Goal: Use online tool/utility: Utilize a website feature to perform a specific function

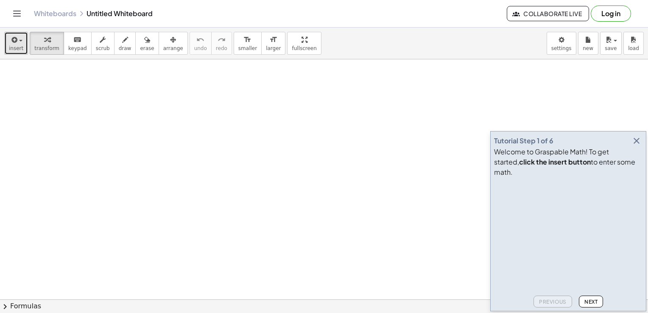
click at [20, 38] on div "button" at bounding box center [16, 39] width 14 height 10
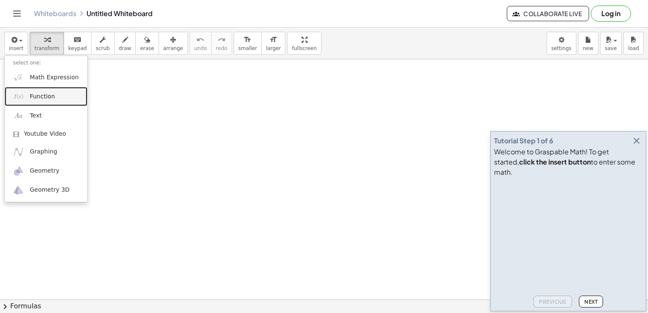
click at [54, 100] on link "Function" at bounding box center [46, 96] width 83 height 19
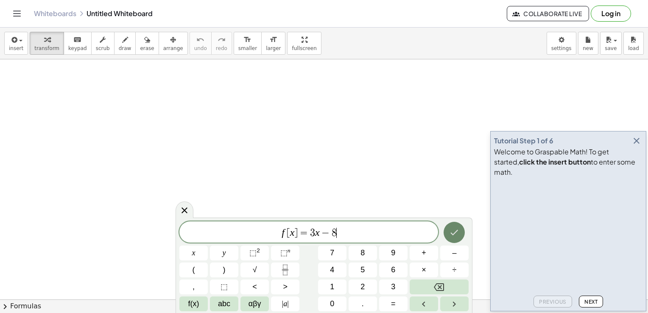
click at [453, 240] on button "Done" at bounding box center [454, 232] width 21 height 21
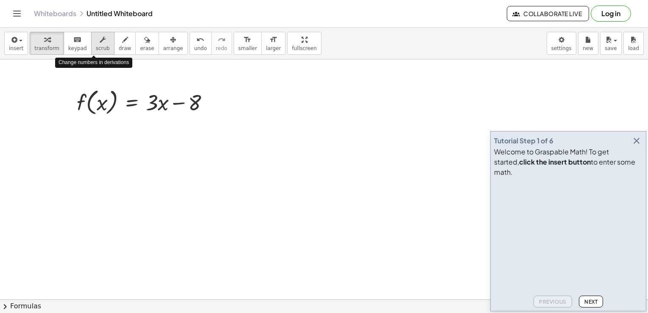
click at [96, 48] on span "scrub" at bounding box center [103, 48] width 14 height 6
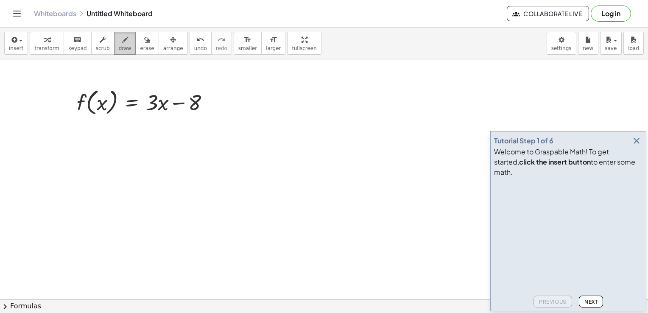
click at [119, 49] on span "draw" at bounding box center [125, 48] width 13 height 6
click at [119, 38] on div "button" at bounding box center [125, 39] width 13 height 10
click at [156, 105] on div at bounding box center [324, 299] width 648 height 480
click at [195, 104] on div at bounding box center [324, 299] width 648 height 480
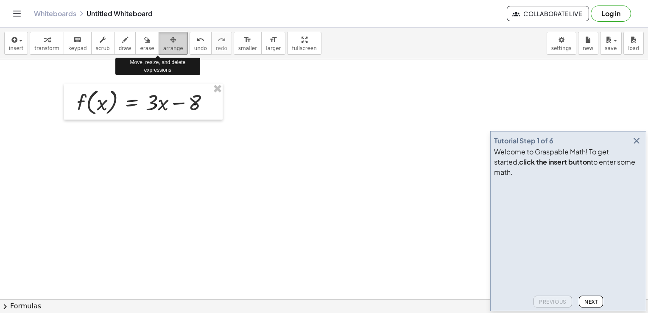
click at [170, 43] on icon "button" at bounding box center [173, 40] width 6 height 10
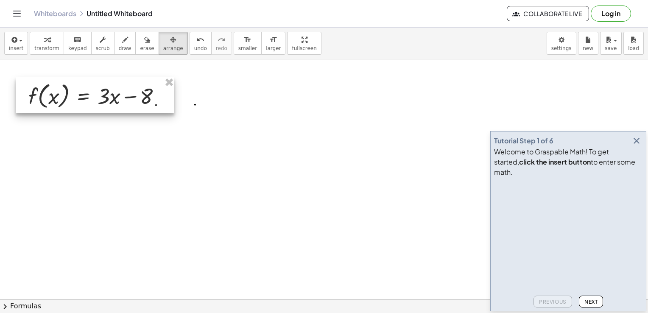
drag, startPoint x: 162, startPoint y: 92, endPoint x: 112, endPoint y: 86, distance: 50.0
click at [112, 86] on div at bounding box center [95, 95] width 159 height 36
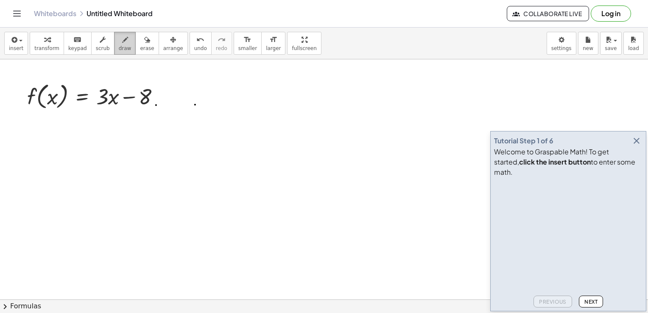
click at [119, 46] on span "draw" at bounding box center [125, 48] width 13 height 6
click at [191, 105] on div at bounding box center [324, 299] width 648 height 480
drag, startPoint x: 193, startPoint y: 84, endPoint x: 198, endPoint y: 223, distance: 139.2
click at [198, 223] on div at bounding box center [324, 299] width 648 height 480
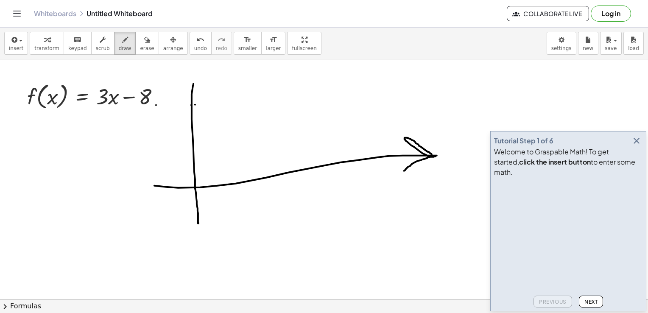
drag, startPoint x: 154, startPoint y: 185, endPoint x: 403, endPoint y: 171, distance: 249.4
click at [403, 171] on div at bounding box center [324, 299] width 648 height 480
drag, startPoint x: 192, startPoint y: 81, endPoint x: 205, endPoint y: 106, distance: 28.6
click at [205, 106] on div at bounding box center [324, 299] width 648 height 480
drag, startPoint x: 196, startPoint y: 218, endPoint x: 200, endPoint y: 217, distance: 4.3
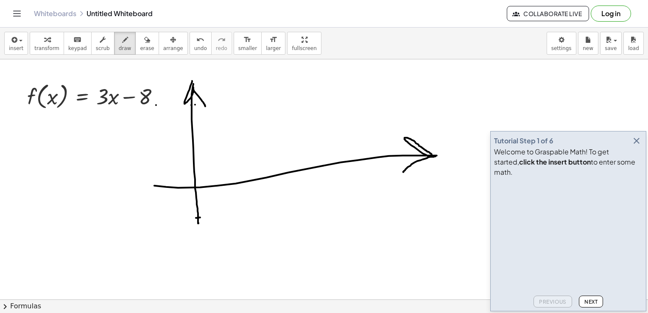
click at [200, 217] on div at bounding box center [324, 299] width 648 height 480
drag, startPoint x: 177, startPoint y: 235, endPoint x: 326, endPoint y: 93, distance: 206.1
click at [326, 93] on div at bounding box center [324, 299] width 648 height 480
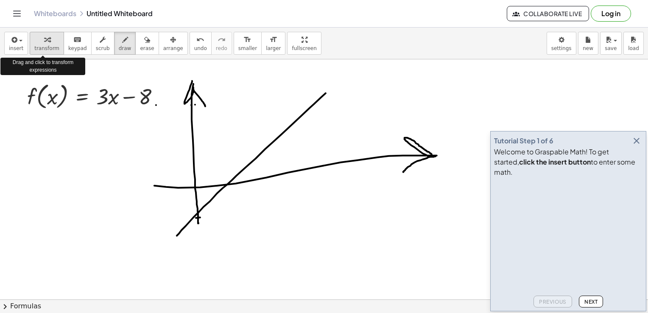
click at [46, 48] on span "transform" at bounding box center [46, 48] width 25 height 6
click at [51, 100] on div at bounding box center [97, 96] width 148 height 32
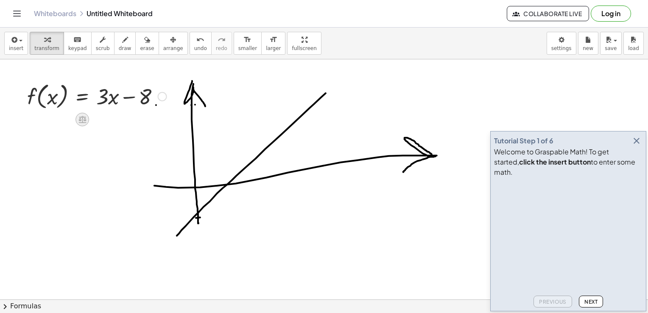
click at [85, 123] on icon at bounding box center [82, 119] width 8 height 7
click at [46, 120] on span "+" at bounding box center [48, 120] width 5 height 12
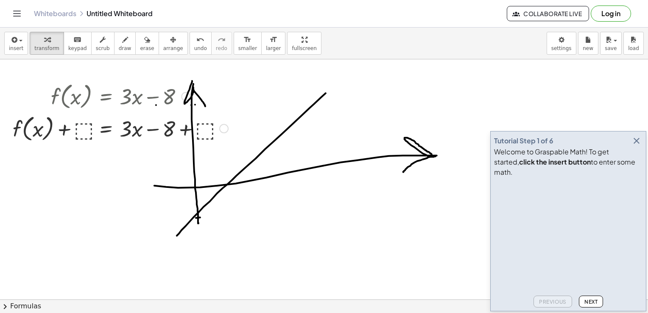
click at [83, 127] on div at bounding box center [120, 128] width 224 height 32
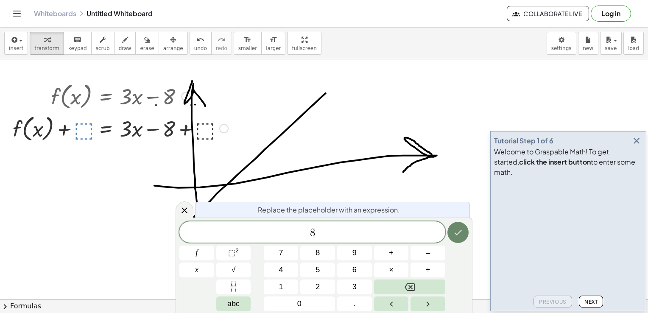
click at [455, 239] on button "Done" at bounding box center [457, 232] width 21 height 21
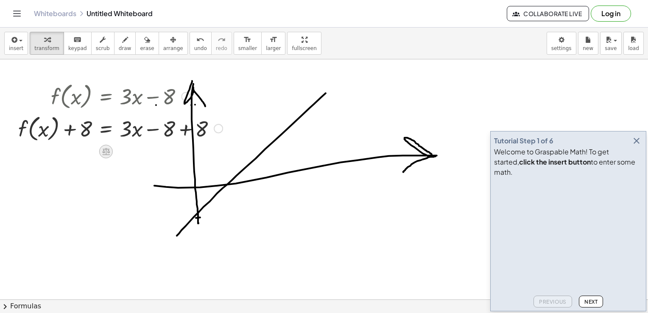
click at [105, 148] on icon at bounding box center [106, 151] width 8 height 7
click at [173, 131] on div at bounding box center [120, 128] width 213 height 32
click at [217, 130] on div at bounding box center [216, 128] width 9 height 9
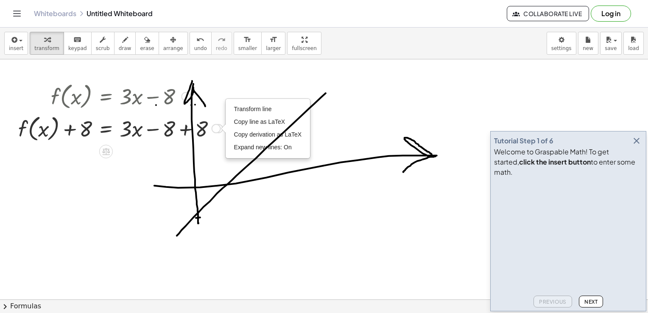
click at [193, 131] on div at bounding box center [120, 128] width 213 height 32
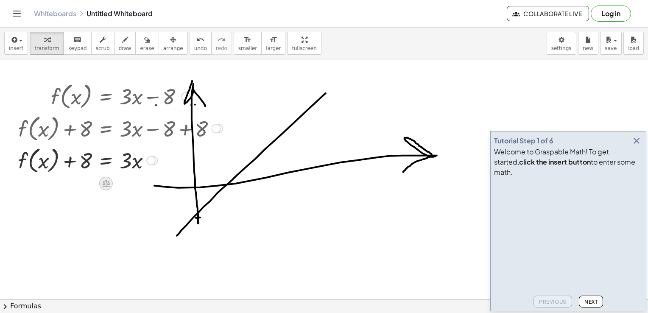
click at [106, 182] on icon at bounding box center [105, 183] width 9 height 9
click at [142, 186] on icon at bounding box center [140, 183] width 8 height 8
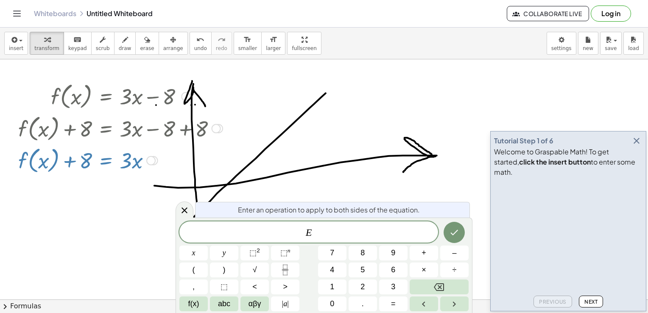
click at [640, 146] on icon "button" at bounding box center [637, 141] width 10 height 10
